Goal: Task Accomplishment & Management: Use online tool/utility

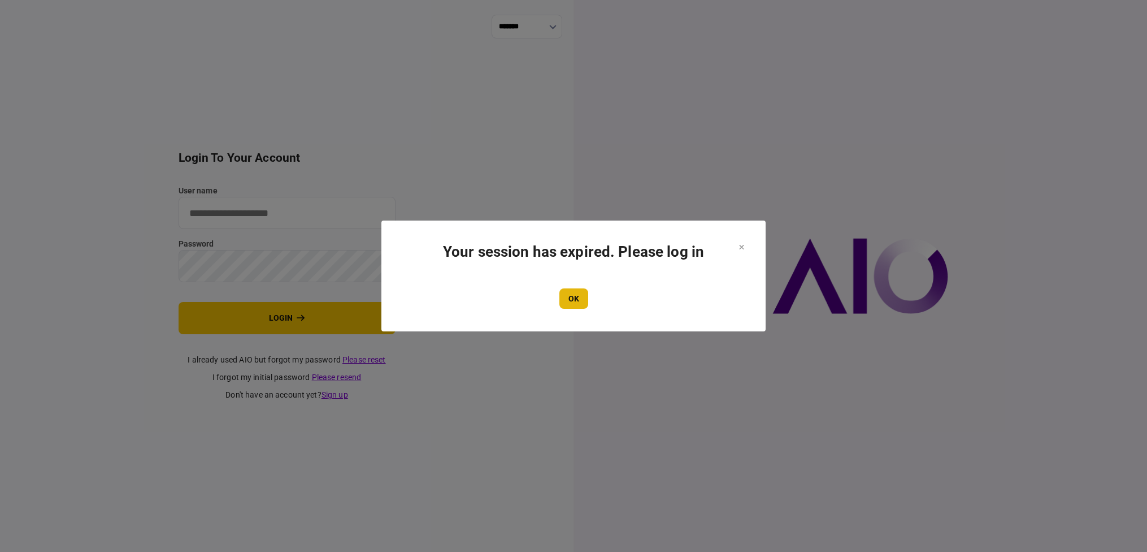
click at [586, 292] on button "OK" at bounding box center [573, 298] width 29 height 20
type input "**********"
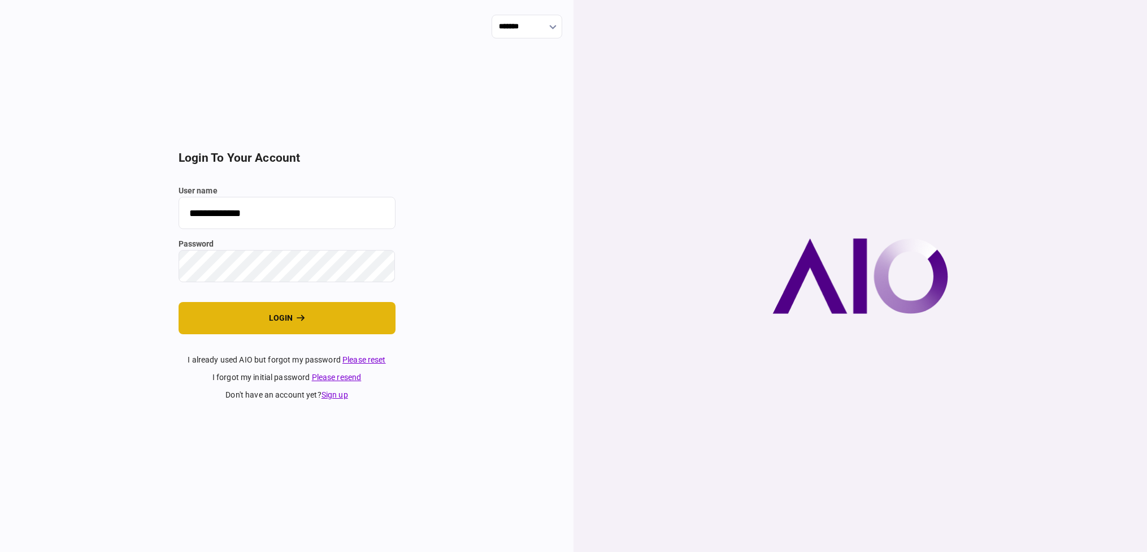
click at [314, 306] on button "login" at bounding box center [287, 318] width 217 height 32
